Goal: Information Seeking & Learning: Learn about a topic

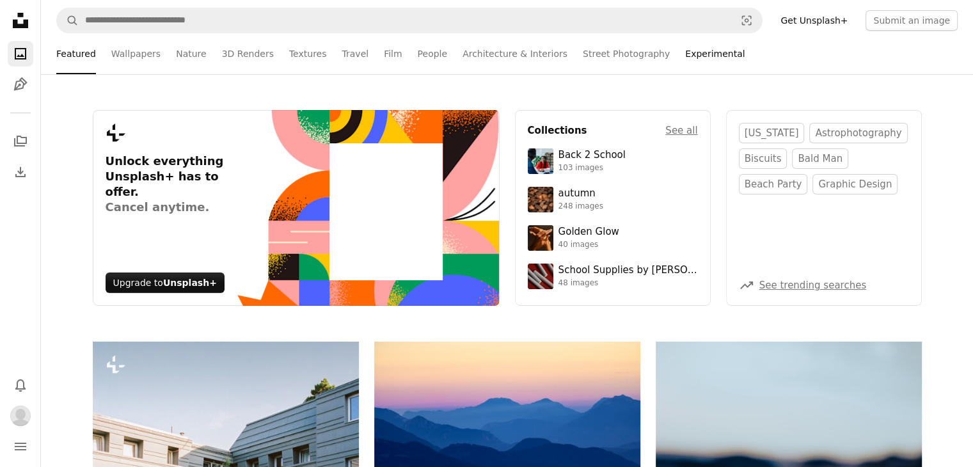
click at [685, 57] on link "Experimental" at bounding box center [714, 53] width 59 height 41
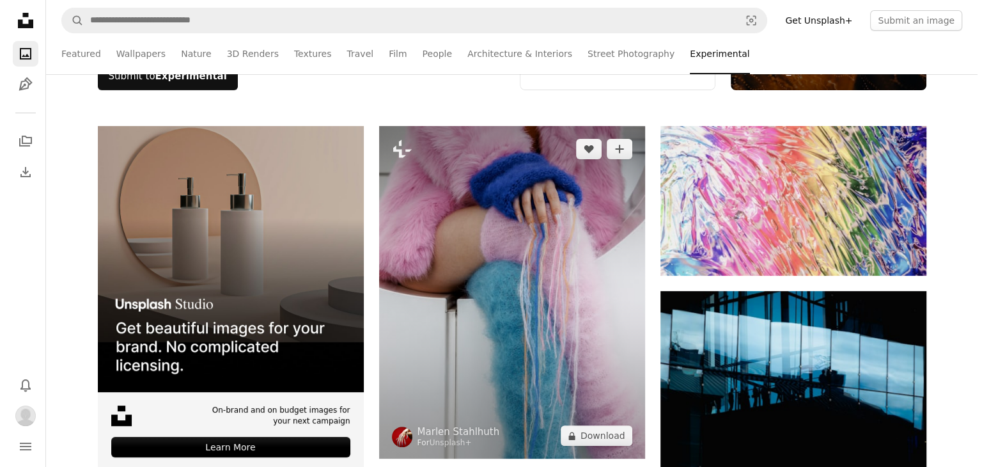
scroll to position [341, 0]
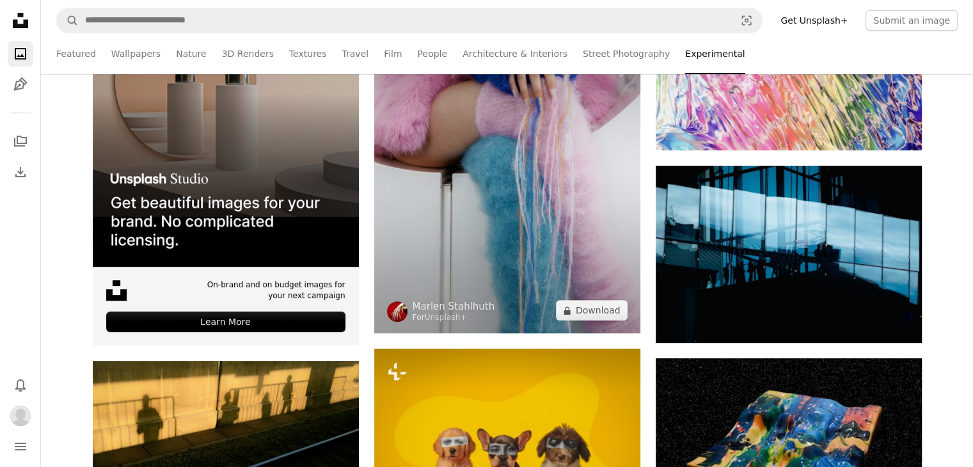
click at [478, 248] on img at bounding box center [507, 167] width 266 height 333
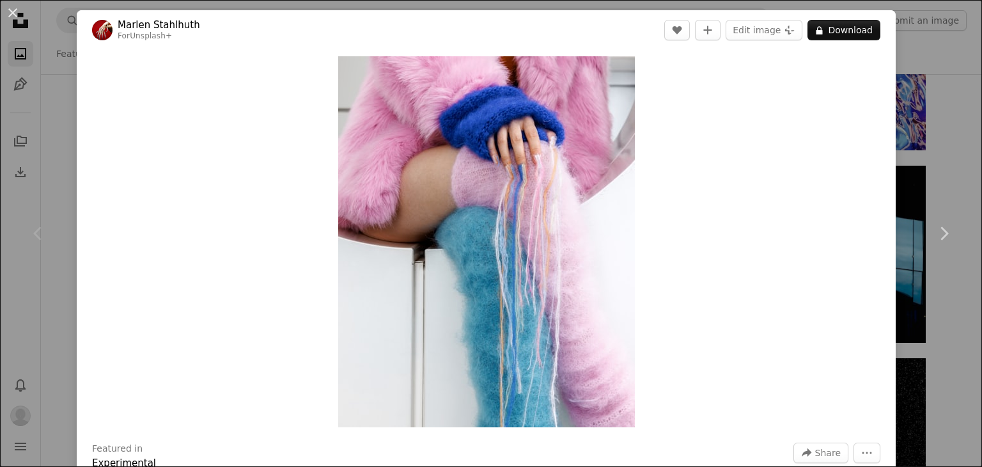
click at [111, 31] on img at bounding box center [102, 30] width 20 height 20
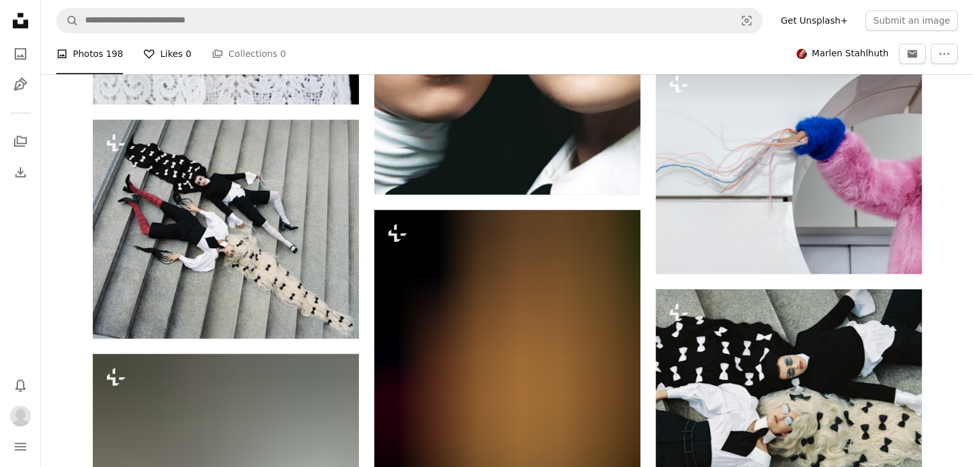
scroll to position [1535, 0]
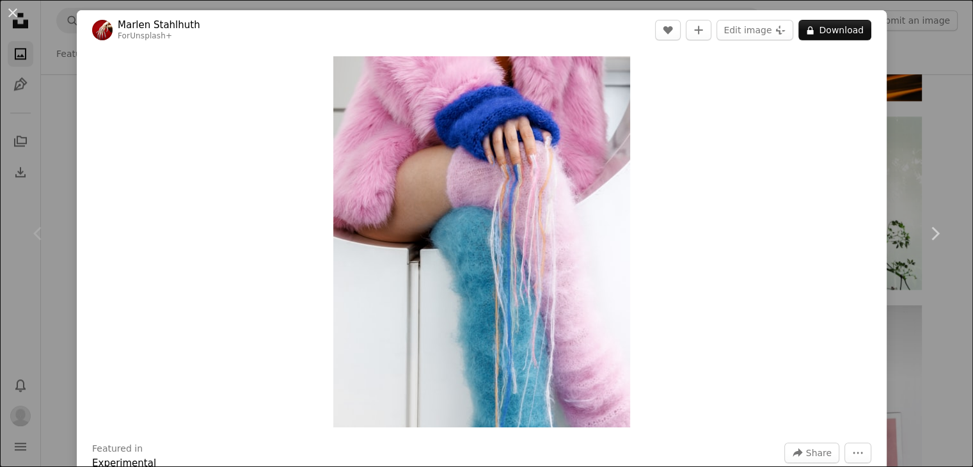
scroll to position [341, 0]
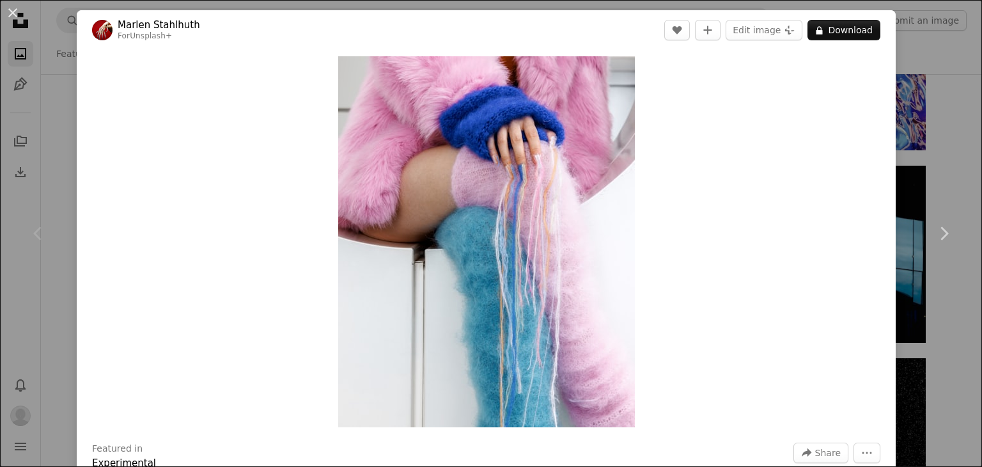
click at [72, 115] on div "An X shape Chevron left Chevron right [PERSON_NAME] For Unsplash+ A heart A plu…" at bounding box center [491, 233] width 982 height 467
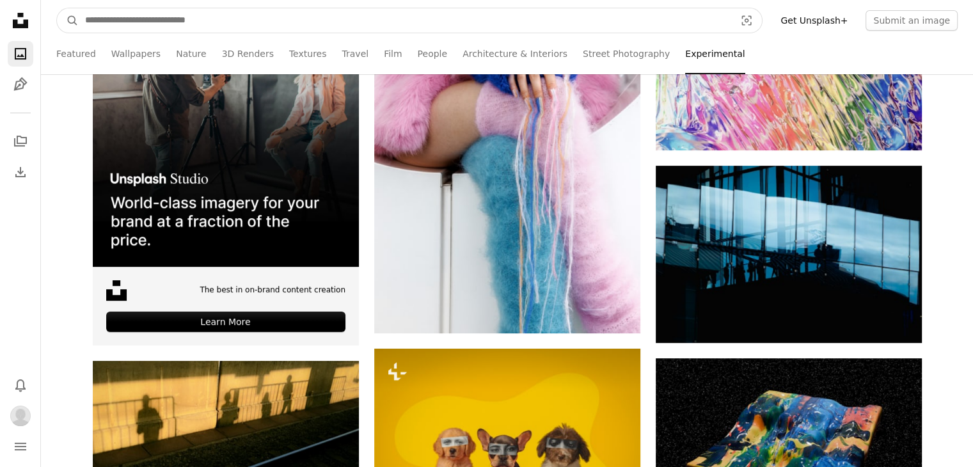
click at [172, 15] on input "Find visuals sitewide" at bounding box center [405, 20] width 652 height 24
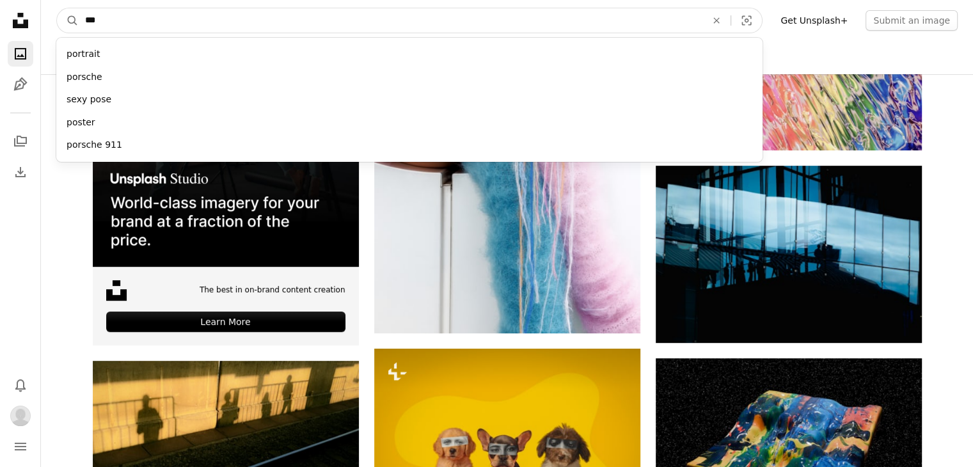
type input "****"
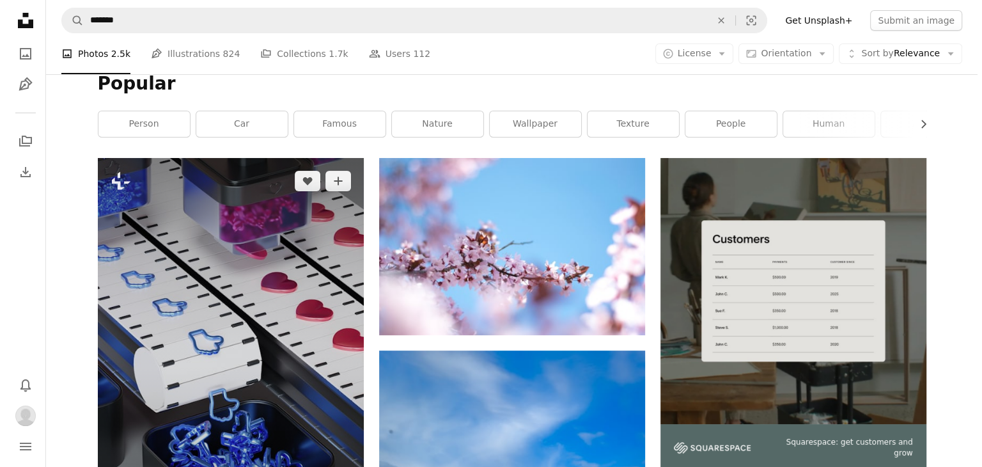
scroll to position [170, 0]
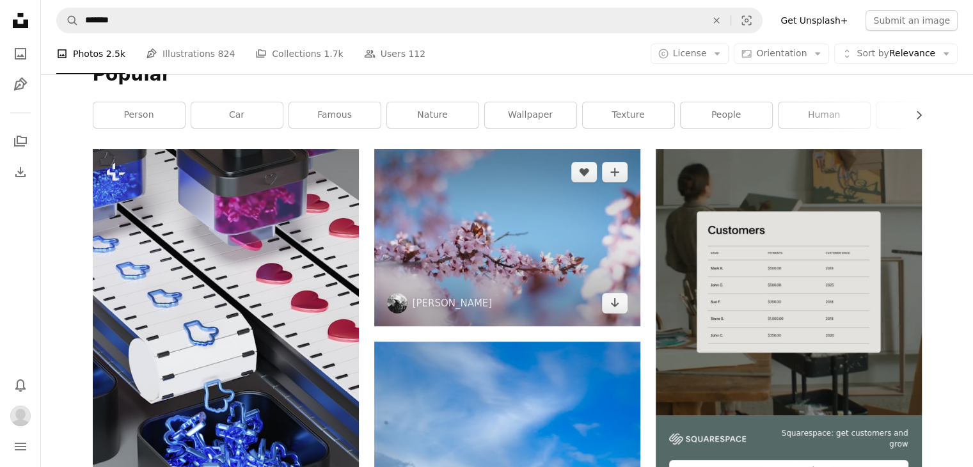
click at [486, 264] on img at bounding box center [507, 237] width 266 height 177
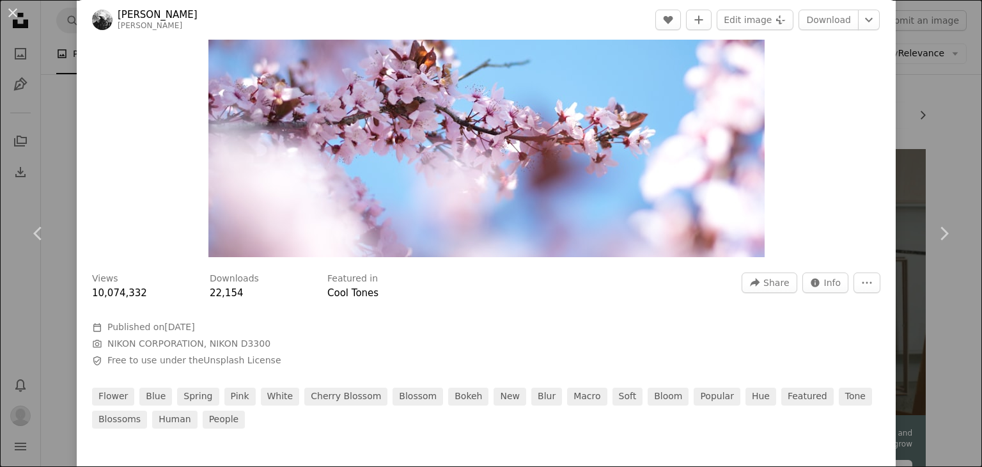
scroll to position [341, 0]
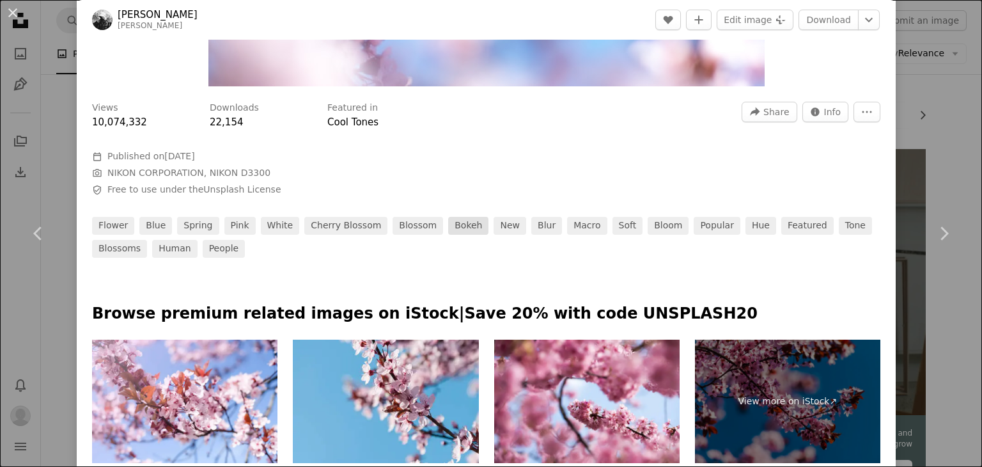
click at [448, 224] on link "bokeh" at bounding box center [468, 226] width 40 height 18
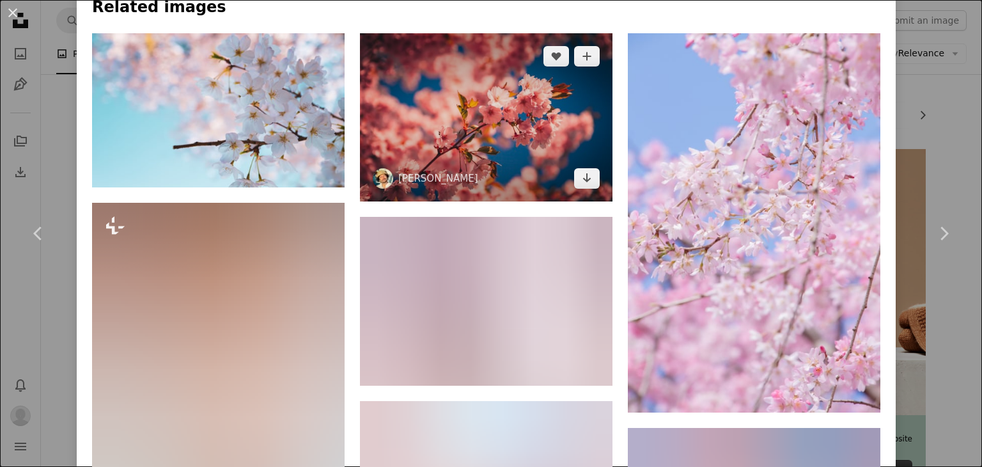
scroll to position [682, 0]
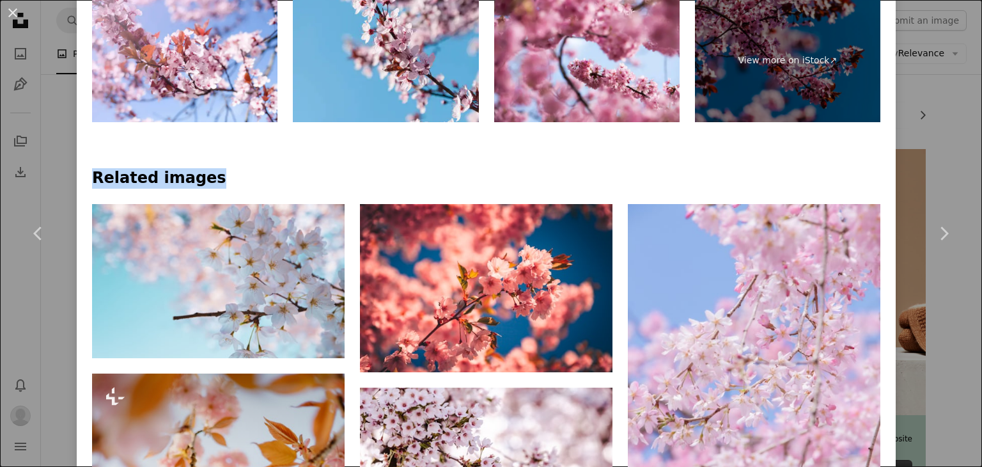
drag, startPoint x: 208, startPoint y: 177, endPoint x: 88, endPoint y: 177, distance: 120.2
click at [278, 175] on h4 "Related images" at bounding box center [486, 178] width 789 height 20
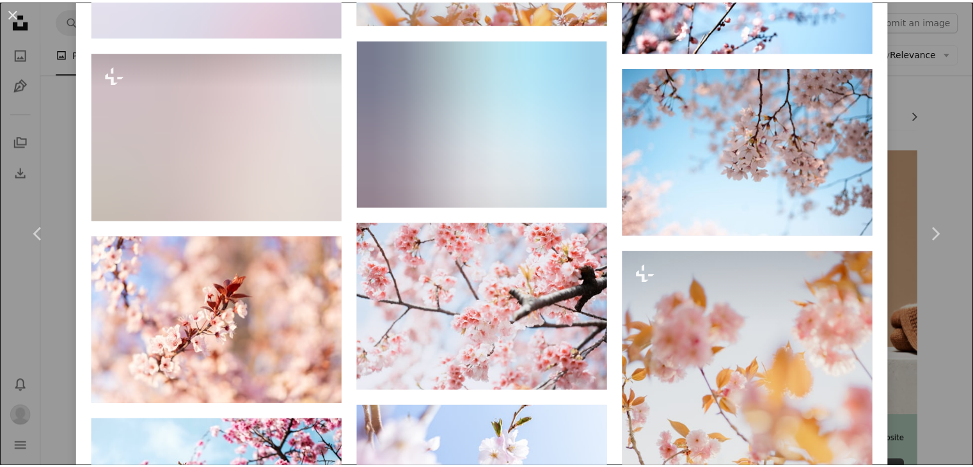
scroll to position [1705, 0]
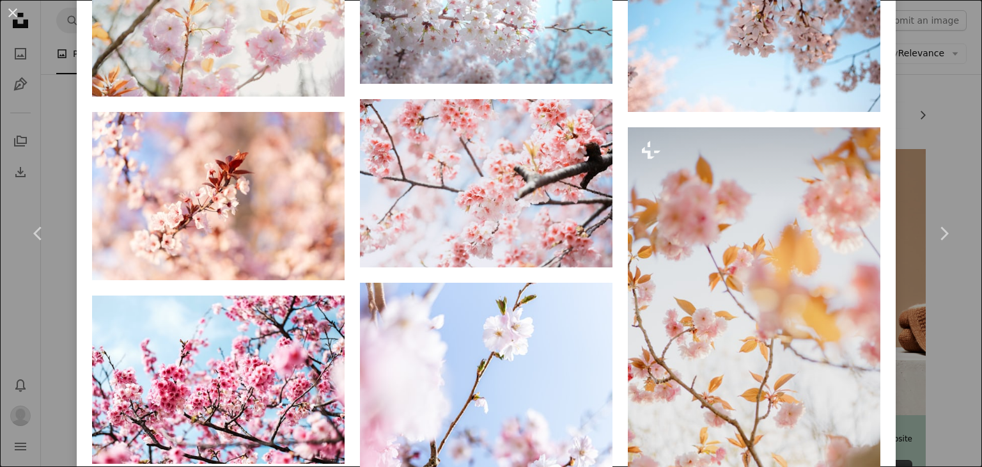
click at [43, 301] on div "An X shape Chevron left Chevron right [PERSON_NAME] A heart A plus sign Edit im…" at bounding box center [491, 233] width 982 height 467
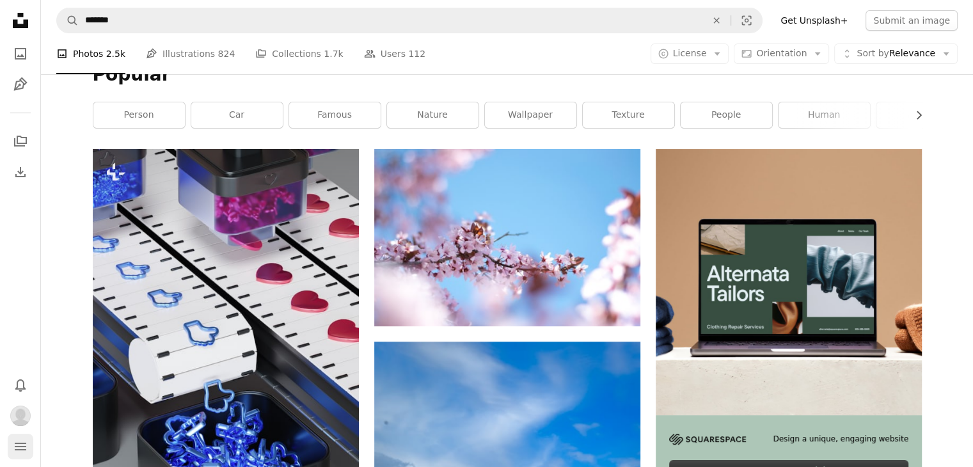
click at [13, 446] on icon "navigation menu" at bounding box center [20, 446] width 15 height 15
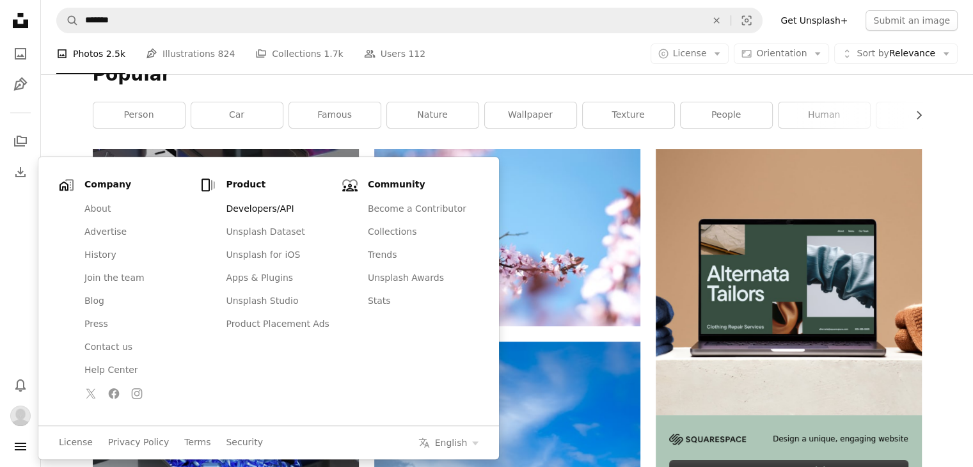
click at [234, 207] on link "Developers/API" at bounding box center [277, 209] width 118 height 23
